Goal: Task Accomplishment & Management: Manage account settings

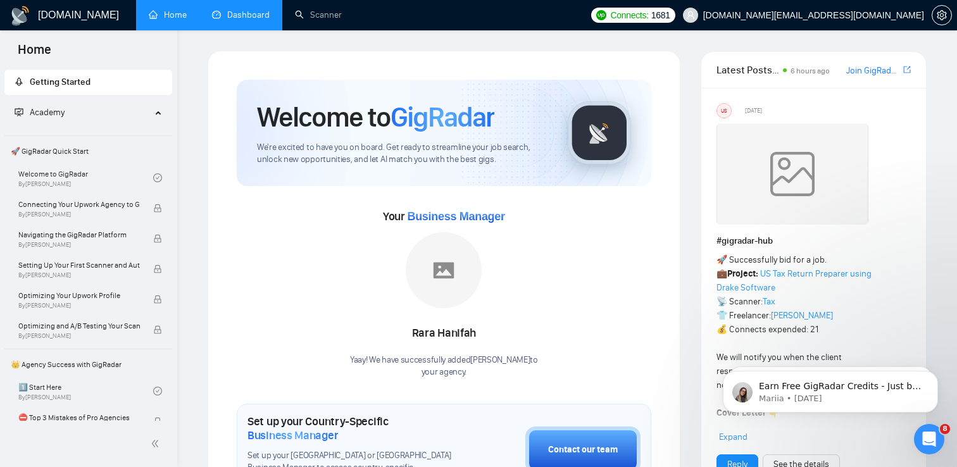
click at [236, 9] on link "Dashboard" at bounding box center [241, 14] width 58 height 11
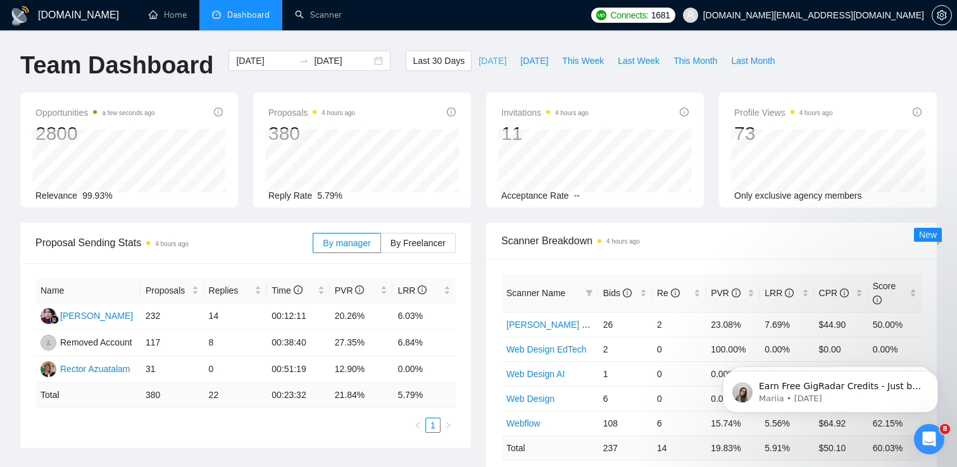
click at [479, 55] on span "[DATE]" at bounding box center [493, 61] width 28 height 14
type input "[DATE]"
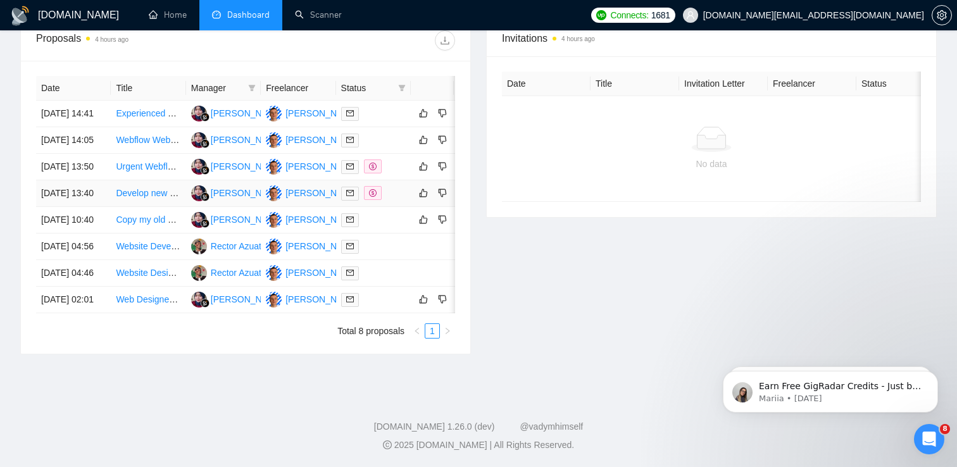
scroll to position [593, 0]
click at [386, 160] on div at bounding box center [373, 167] width 65 height 15
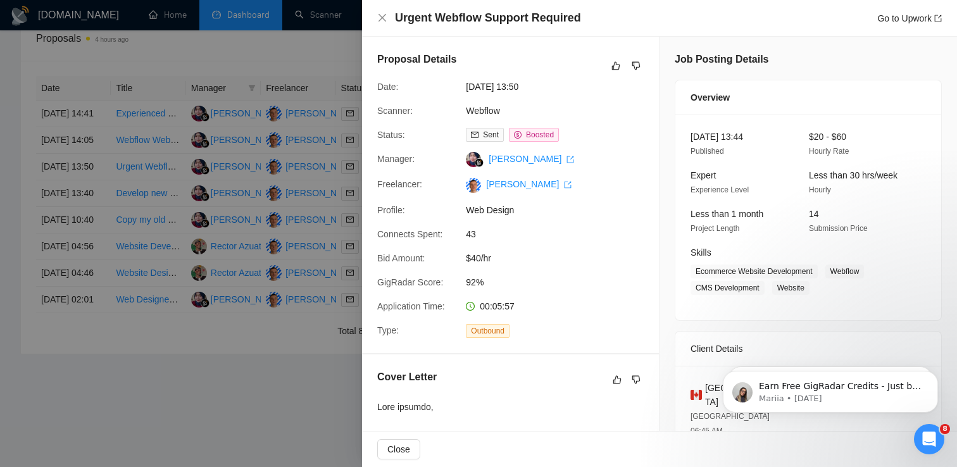
click at [497, 213] on span "Web Design" at bounding box center [561, 210] width 190 height 14
click at [422, 161] on div "Manager:" at bounding box center [416, 159] width 89 height 15
click at [486, 117] on div "Webflow" at bounding box center [528, 111] width 134 height 14
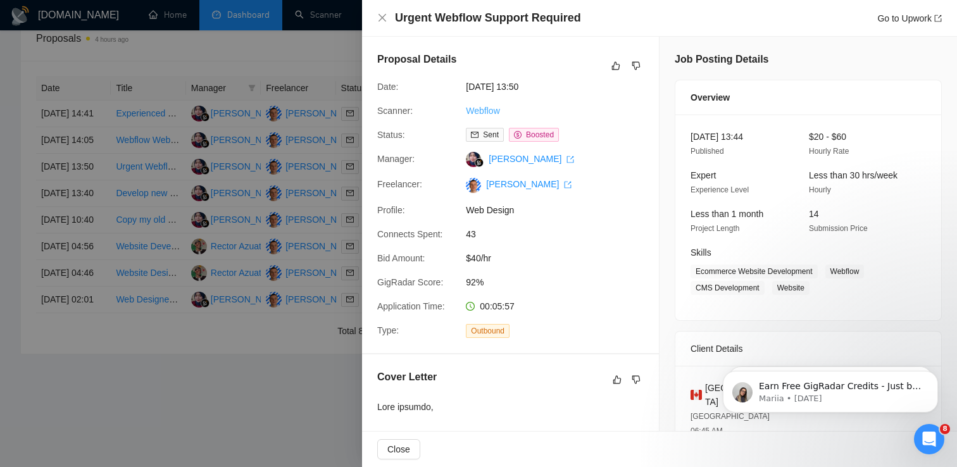
click at [488, 111] on link "Webflow" at bounding box center [483, 111] width 34 height 10
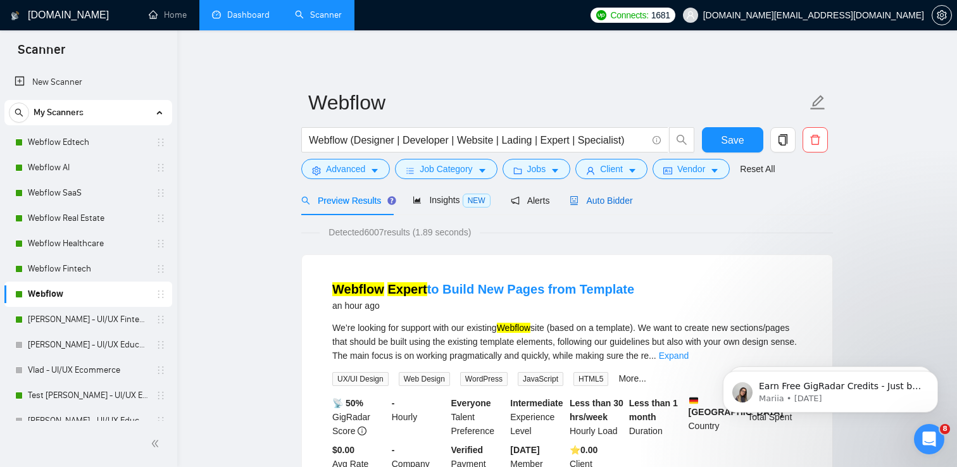
click at [609, 203] on span "Auto Bidder" at bounding box center [601, 201] width 63 height 10
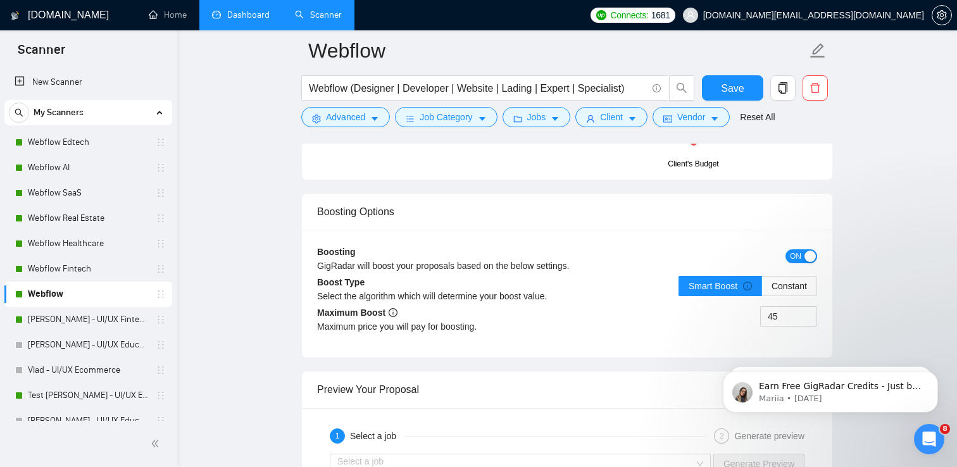
scroll to position [2282, 0]
click at [811, 258] on div "button" at bounding box center [810, 255] width 11 height 11
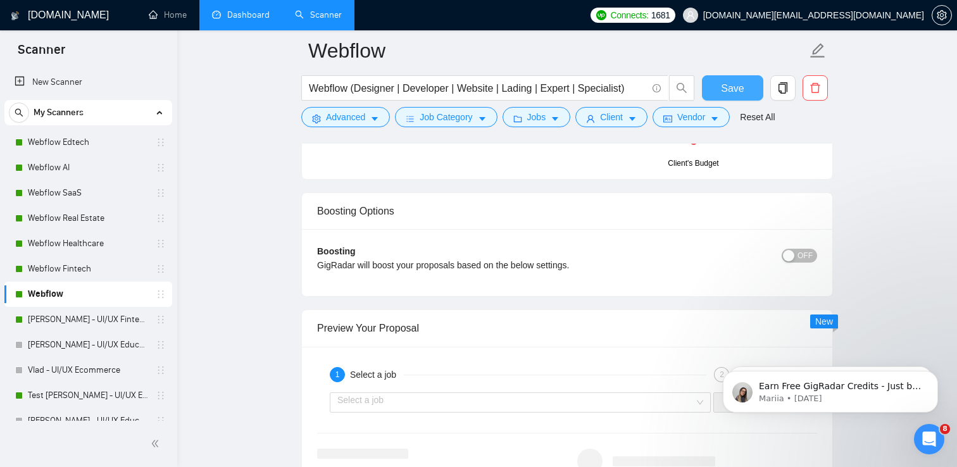
click at [731, 89] on span "Save" at bounding box center [732, 88] width 23 height 16
click at [247, 20] on link "Dashboard" at bounding box center [241, 14] width 58 height 11
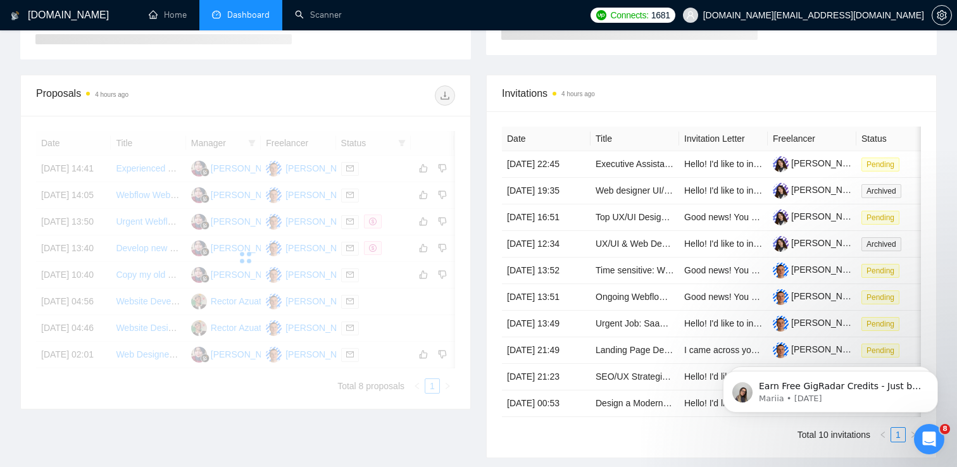
scroll to position [305, 0]
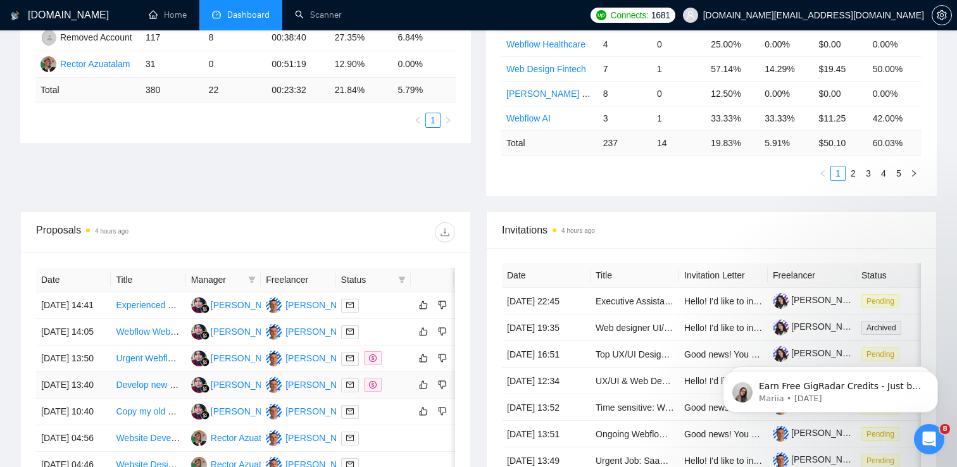
click at [136, 390] on link "Develop new pages for a Webflow website and refine existing ones." at bounding box center [248, 385] width 265 height 10
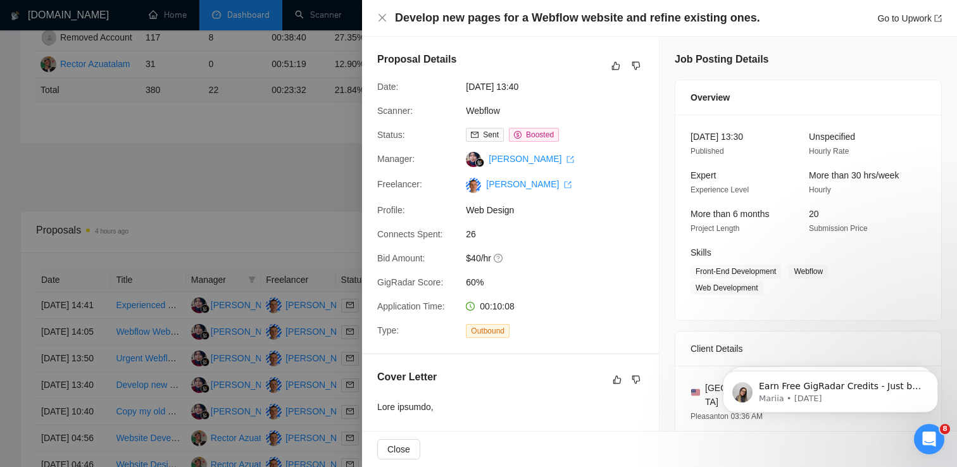
click at [267, 208] on div at bounding box center [478, 233] width 957 height 467
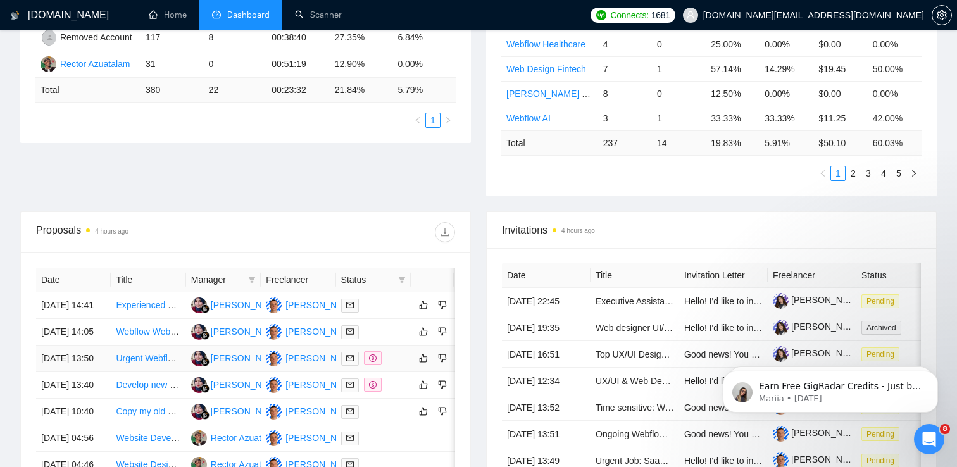
click at [396, 372] on td at bounding box center [373, 359] width 75 height 27
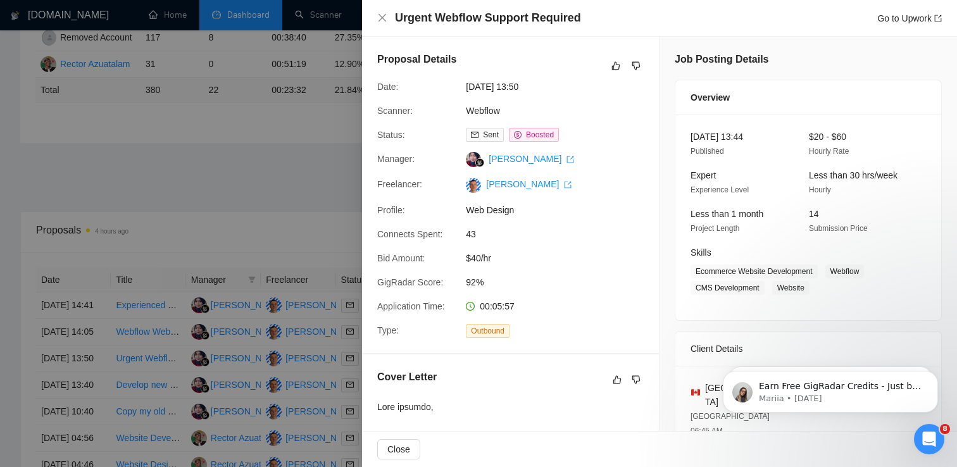
click at [344, 408] on div at bounding box center [478, 233] width 957 height 467
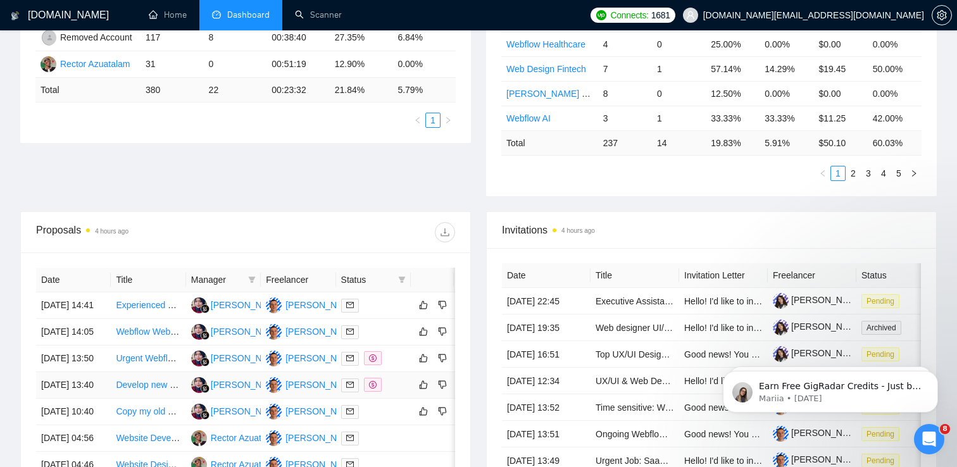
click at [388, 399] on td at bounding box center [373, 385] width 75 height 27
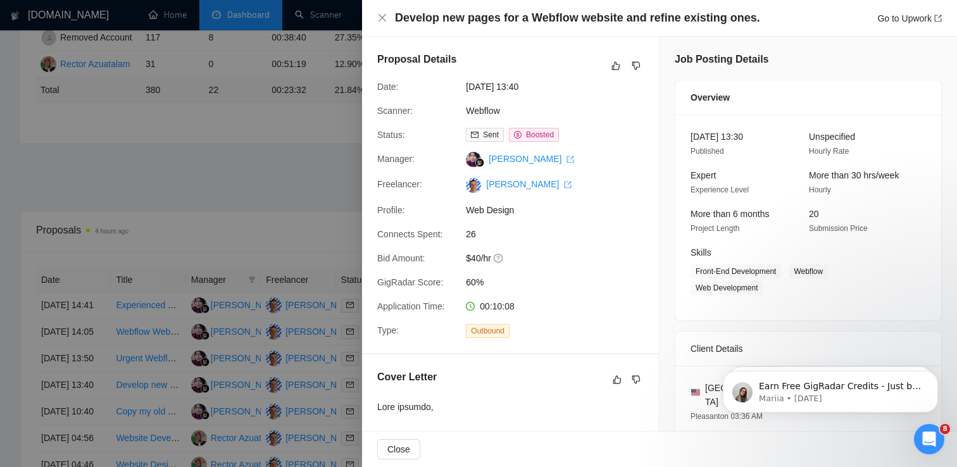
click at [338, 224] on div at bounding box center [478, 233] width 957 height 467
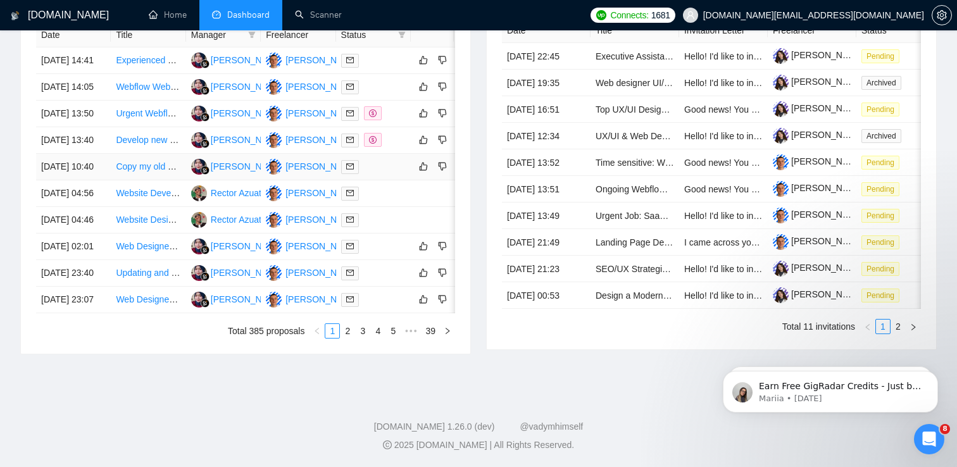
scroll to position [671, 0]
